Goal: Task Accomplishment & Management: Use online tool/utility

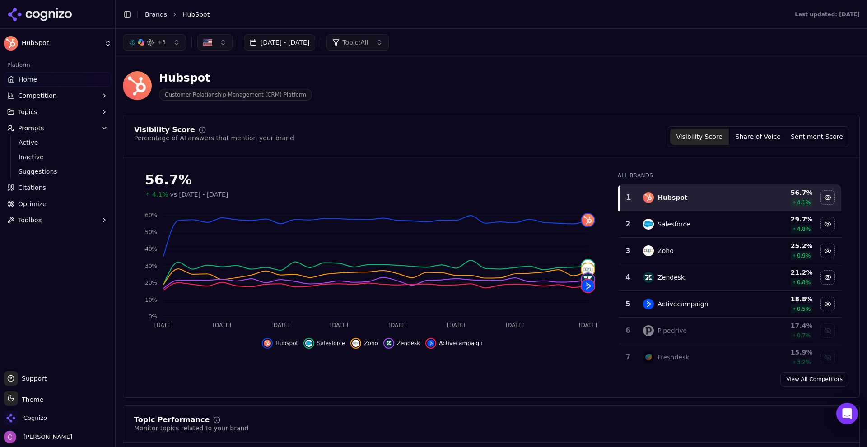
click at [610, 113] on header "Hubspot Customer Relationship Management (CRM) Platform" at bounding box center [491, 89] width 737 height 51
click at [390, 82] on div "Hubspot Customer Relationship Management (CRM) Platform" at bounding box center [325, 86] width 405 height 30
click at [391, 104] on div "Hubspot Customer Relationship Management (CRM) Platform" at bounding box center [491, 86] width 737 height 44
click at [355, 96] on div "Hubspot Customer Relationship Management (CRM) Platform" at bounding box center [325, 86] width 405 height 30
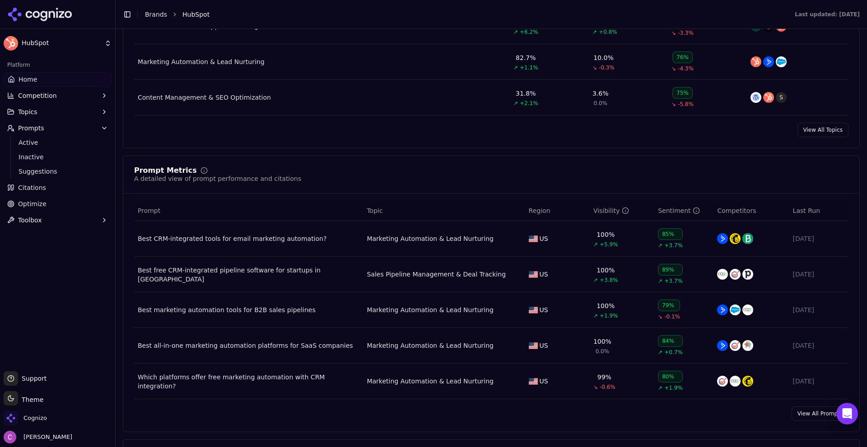
scroll to position [542, 0]
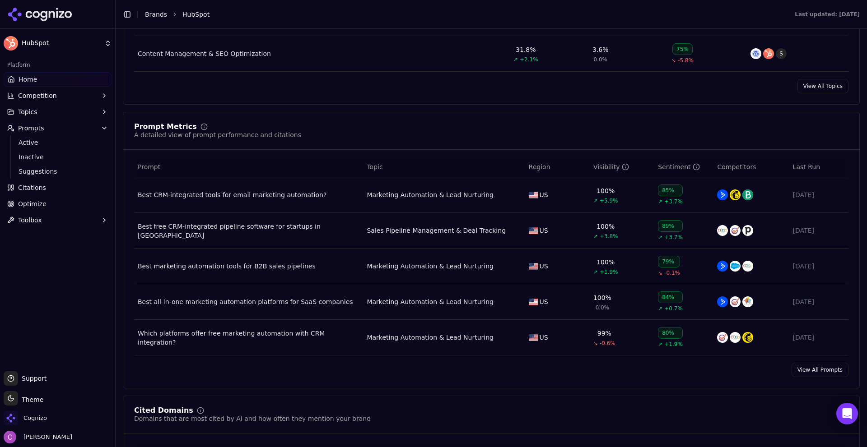
click at [353, 122] on div "Prompt Metrics A detailed view of prompt performance and citations Prompt Topic…" at bounding box center [491, 250] width 737 height 277
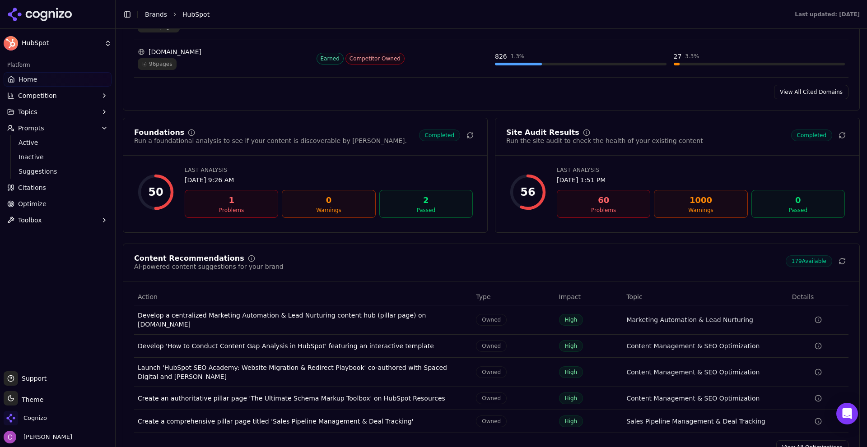
scroll to position [1129, 0]
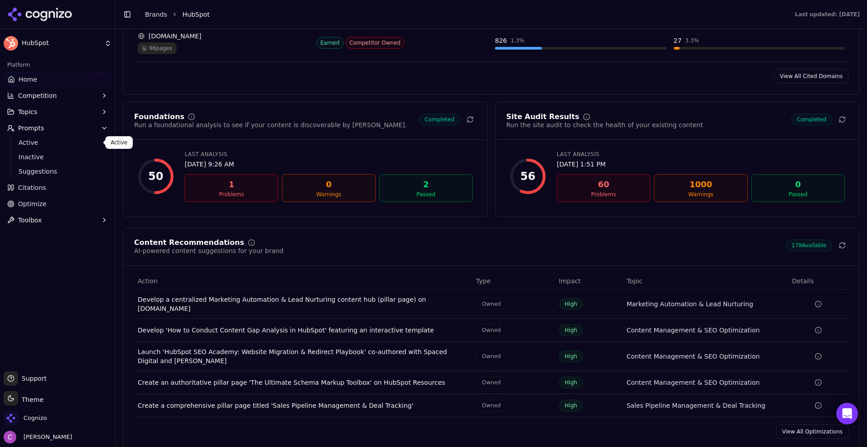
click at [42, 137] on link "Active" at bounding box center [58, 142] width 86 height 13
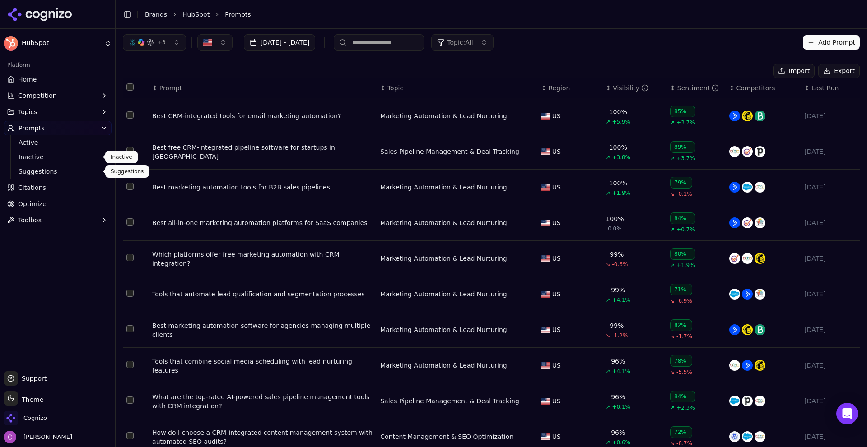
click at [33, 179] on ul "Home Competition Topics Prompts Active Inactive Suggestions Citations Optimize …" at bounding box center [58, 149] width 108 height 155
click at [37, 172] on span "Suggestions" at bounding box center [58, 171] width 79 height 9
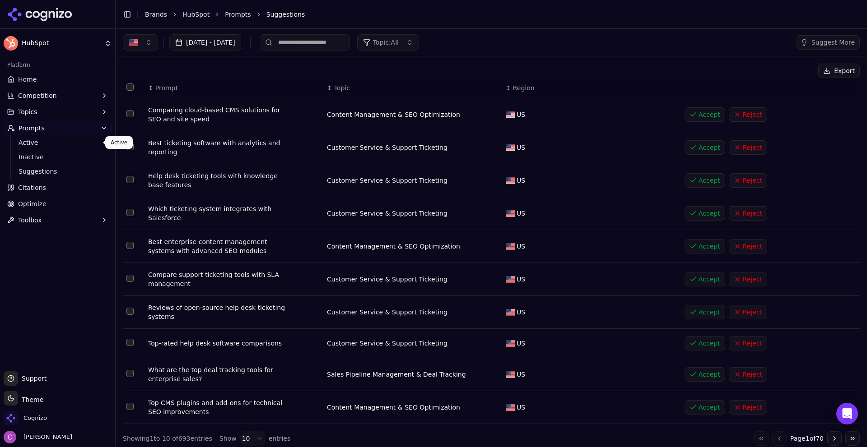
click at [44, 145] on span "Active" at bounding box center [58, 142] width 79 height 9
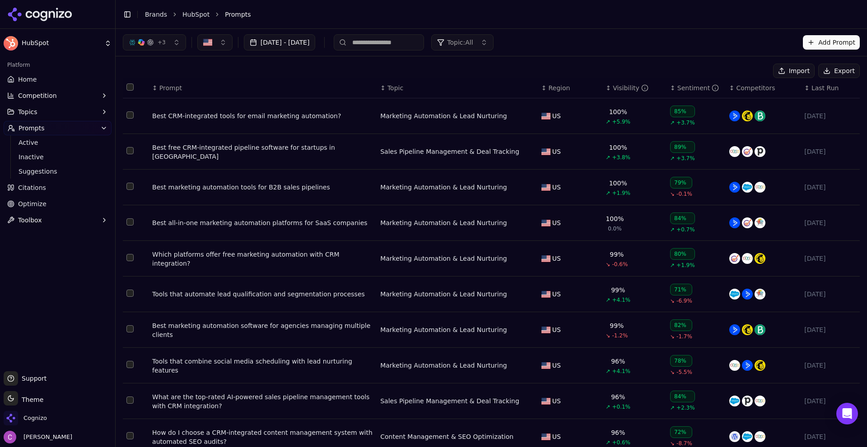
click at [839, 45] on button "Add Prompt" at bounding box center [831, 42] width 57 height 14
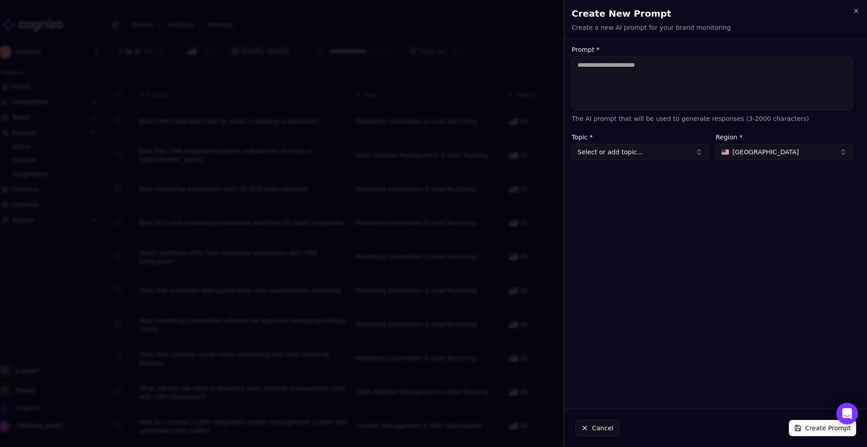
click at [707, 84] on textarea "Prompt *" at bounding box center [712, 83] width 281 height 54
drag, startPoint x: 601, startPoint y: 428, endPoint x: 564, endPoint y: 418, distance: 38.9
click at [601, 428] on button "Cancel" at bounding box center [597, 428] width 44 height 16
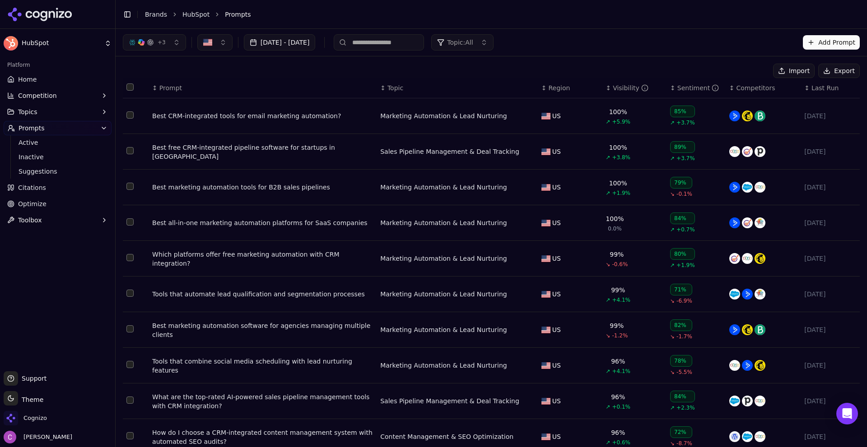
click at [251, 117] on div "Best CRM-integrated tools for email marketing automation?" at bounding box center [262, 116] width 221 height 9
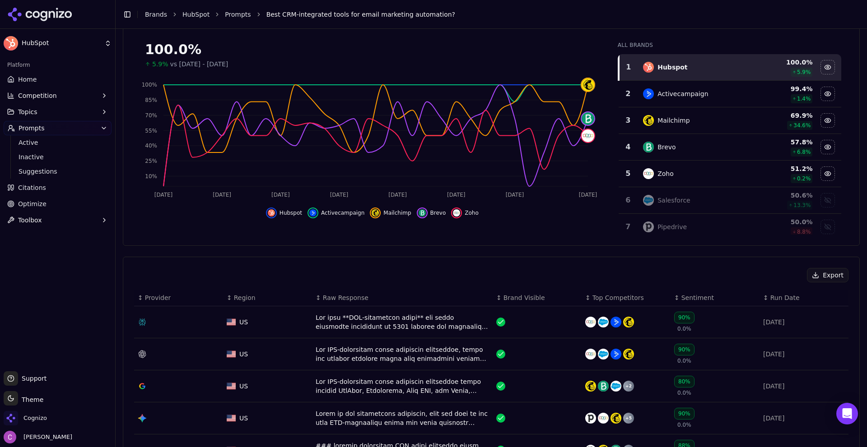
scroll to position [271, 0]
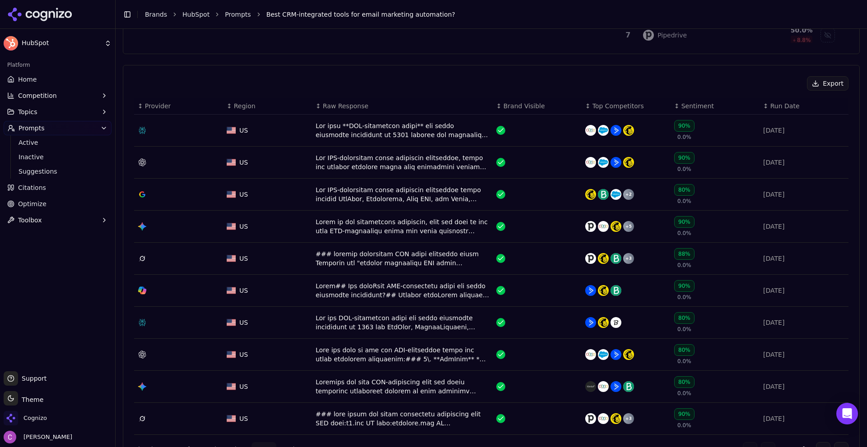
click at [429, 137] on div "Data table" at bounding box center [402, 130] width 173 height 18
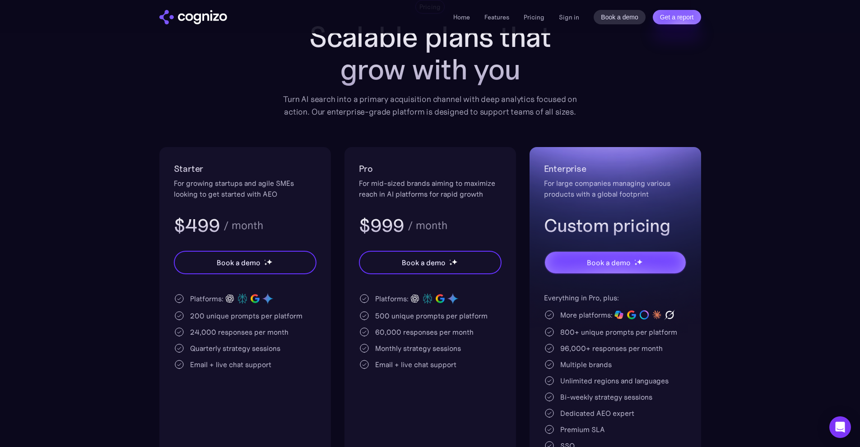
scroll to position [90, 0]
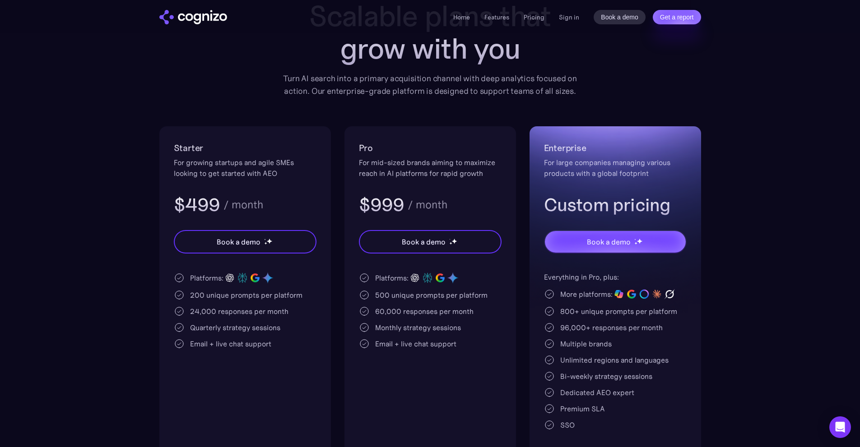
click at [377, 294] on div "500 unique prompts per platform" at bounding box center [431, 295] width 112 height 11
click at [494, 293] on div "500 unique prompts per platform" at bounding box center [430, 295] width 143 height 11
click at [492, 293] on div "500 unique prompts per platform" at bounding box center [430, 295] width 143 height 11
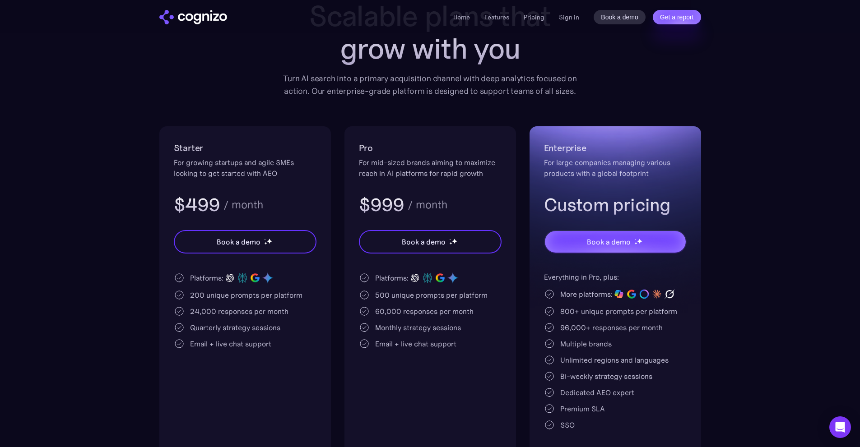
click at [387, 298] on div "500 unique prompts per platform" at bounding box center [431, 295] width 112 height 11
click at [387, 296] on div "500 unique prompts per platform" at bounding box center [431, 295] width 112 height 11
click at [384, 296] on div "500 unique prompts per platform" at bounding box center [431, 295] width 112 height 11
click at [383, 296] on div "500 unique prompts per platform" at bounding box center [431, 295] width 112 height 11
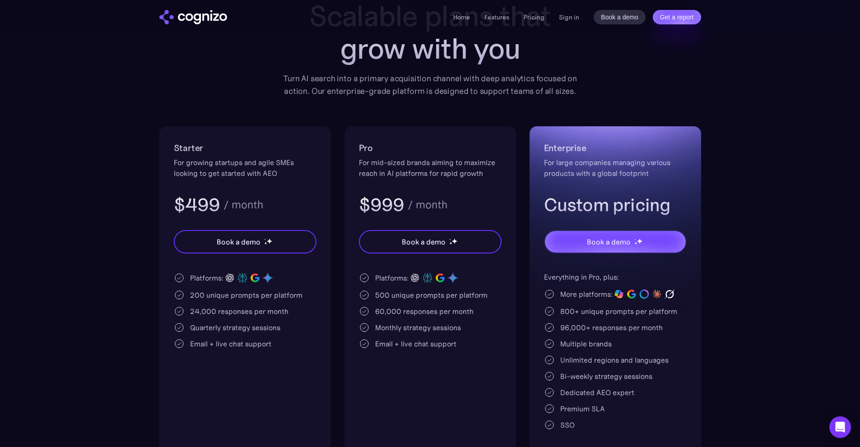
click at [195, 300] on div "200 unique prompts per platform" at bounding box center [246, 295] width 112 height 11
click at [195, 298] on div "200 unique prompts per platform" at bounding box center [246, 295] width 112 height 11
click at [196, 295] on div "200 unique prompts per platform" at bounding box center [246, 295] width 112 height 11
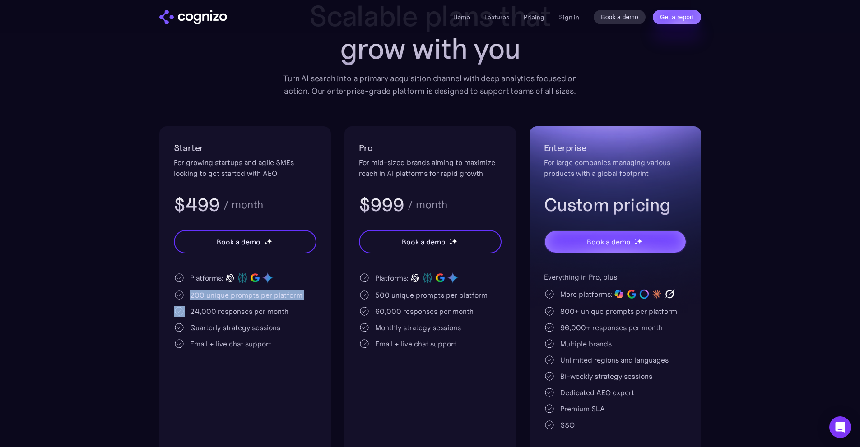
click at [196, 295] on div "200 unique prompts per platform" at bounding box center [246, 295] width 112 height 11
click at [203, 290] on div "200 unique prompts per platform" at bounding box center [246, 295] width 112 height 11
click at [252, 291] on div "200 unique prompts per platform" at bounding box center [246, 295] width 112 height 11
click at [252, 290] on div "200 unique prompts per platform" at bounding box center [246, 295] width 112 height 11
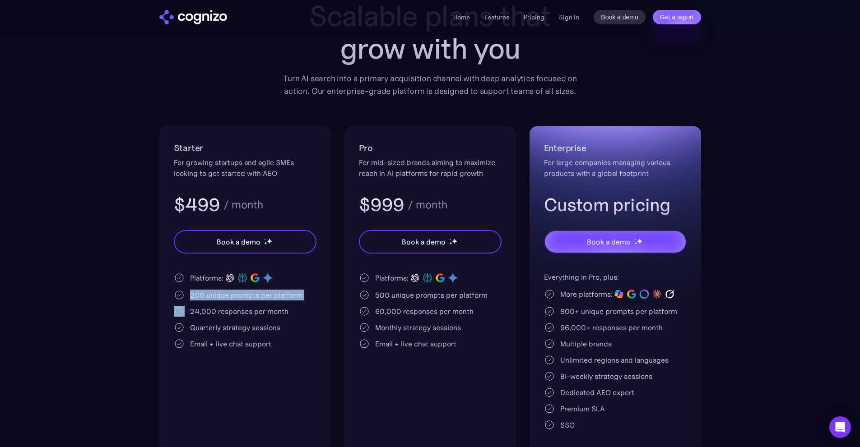
click at [279, 288] on div "Platforms: 200 unique prompts per platform 24,000 responses per month Quarterly…" at bounding box center [245, 311] width 143 height 78
